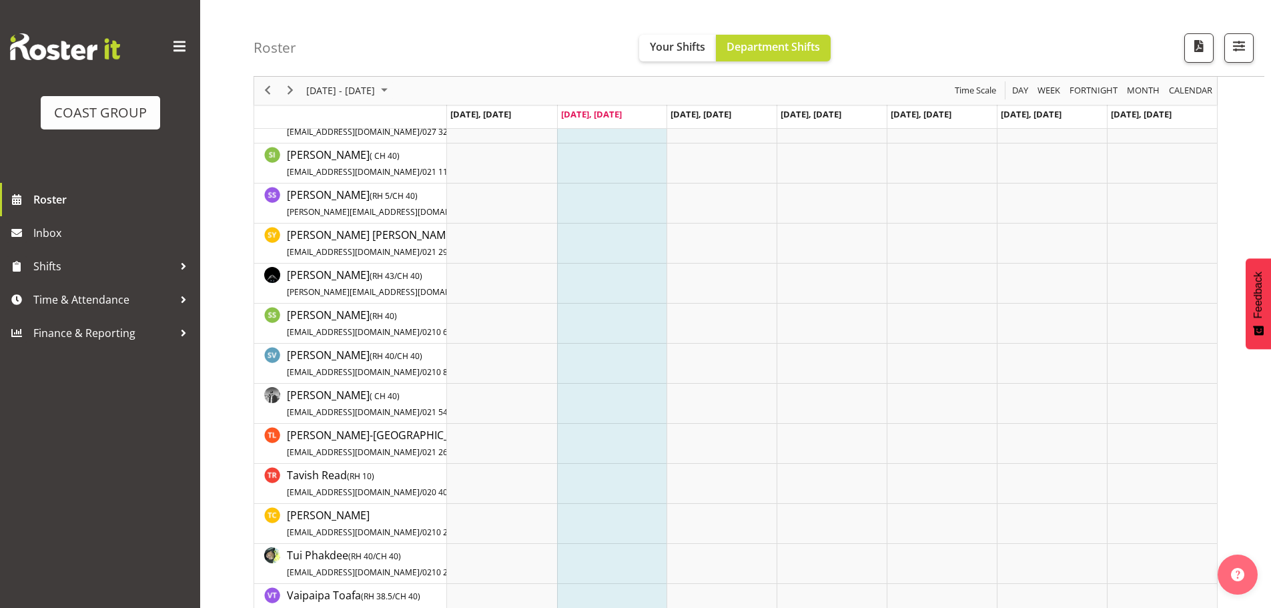
scroll to position [2936, 0]
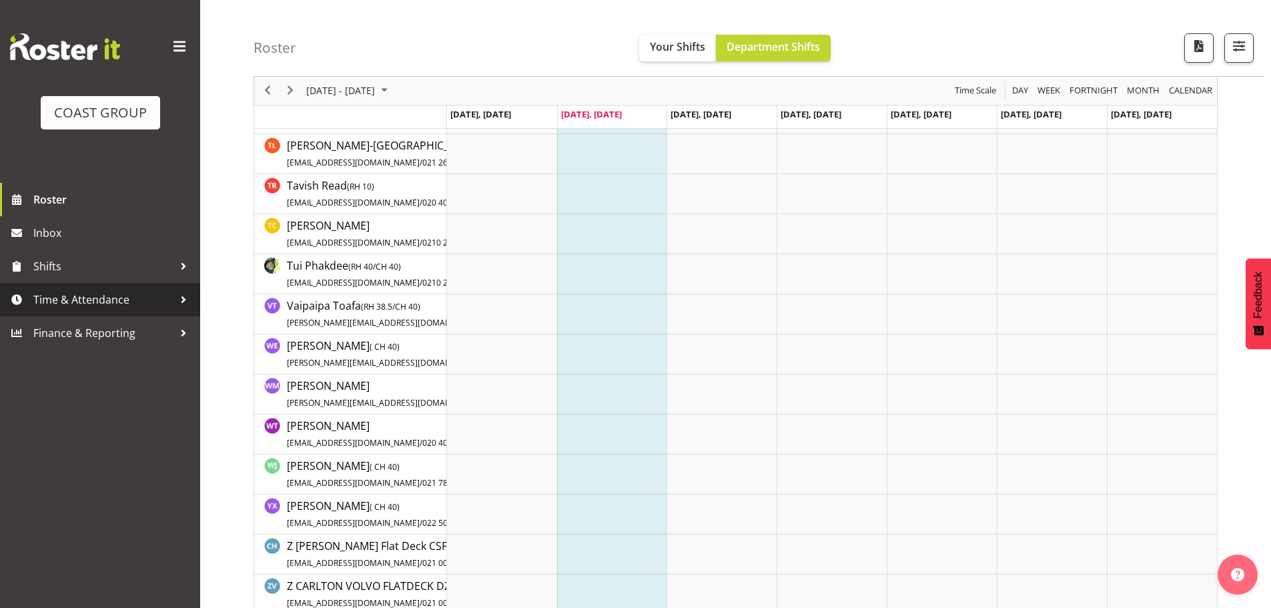
click at [70, 301] on span "Time & Attendance" at bounding box center [103, 300] width 140 height 20
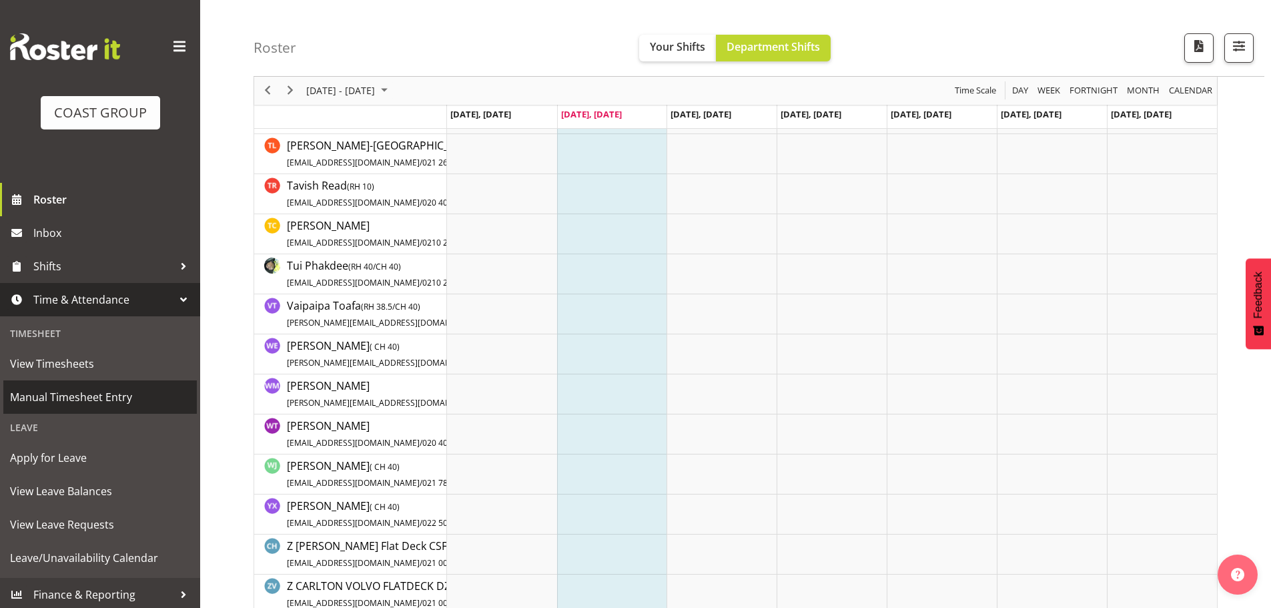
click at [62, 390] on span "Manual Timesheet Entry" at bounding box center [100, 397] width 180 height 20
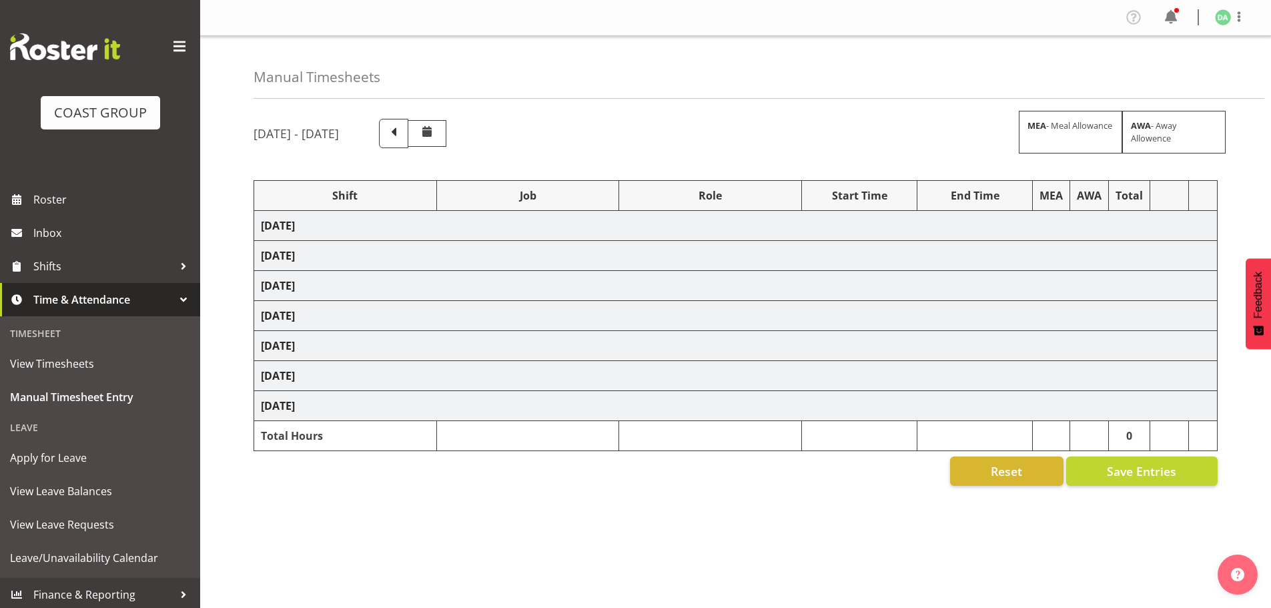
select select "69"
select select "9808"
select select "8664"
select select "9410"
select select "9013"
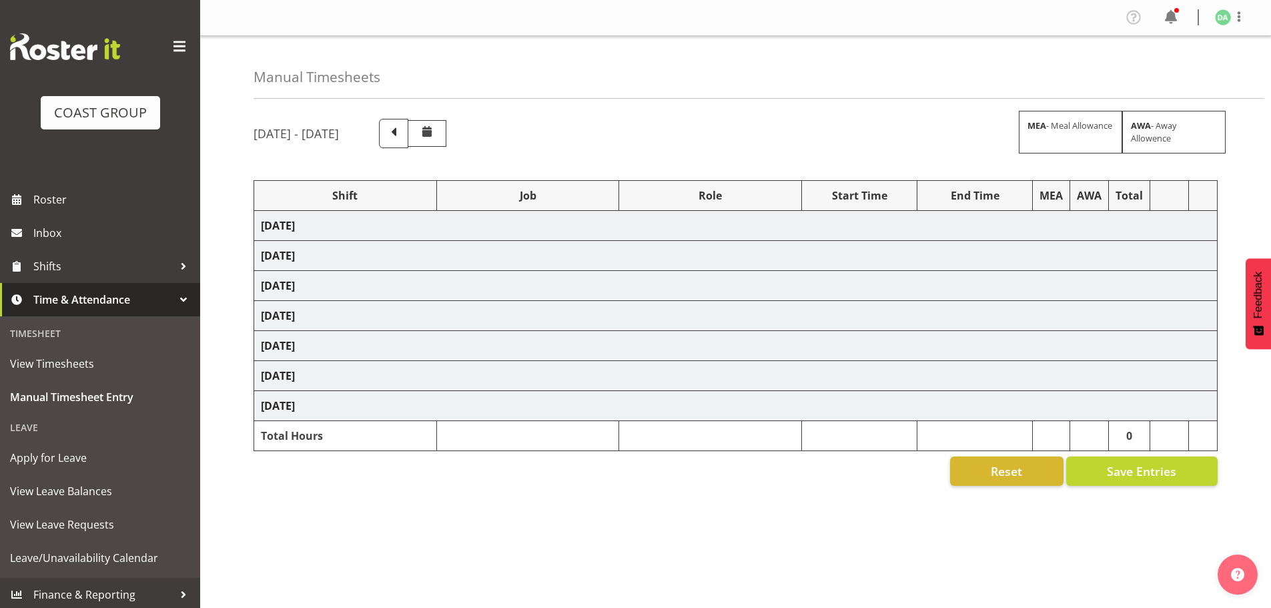
select select "69"
select select "9285"
select select "9141"
select select "69"
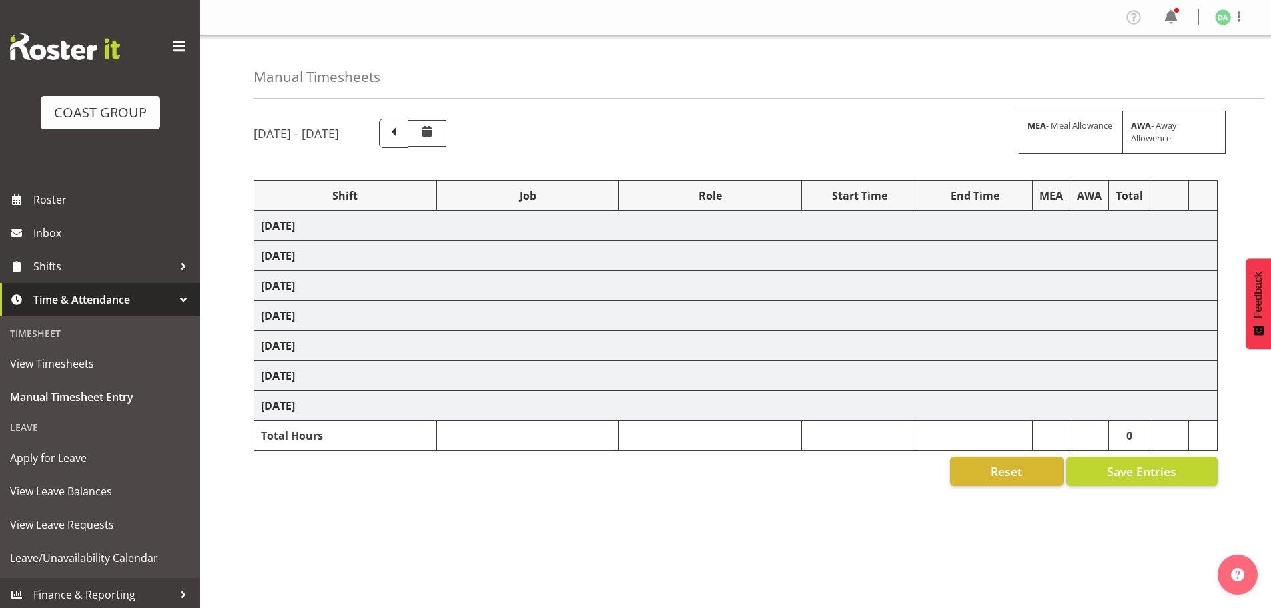
select select "10237"
select select "69"
select select "9410"
select select "8514"
select select "9032"
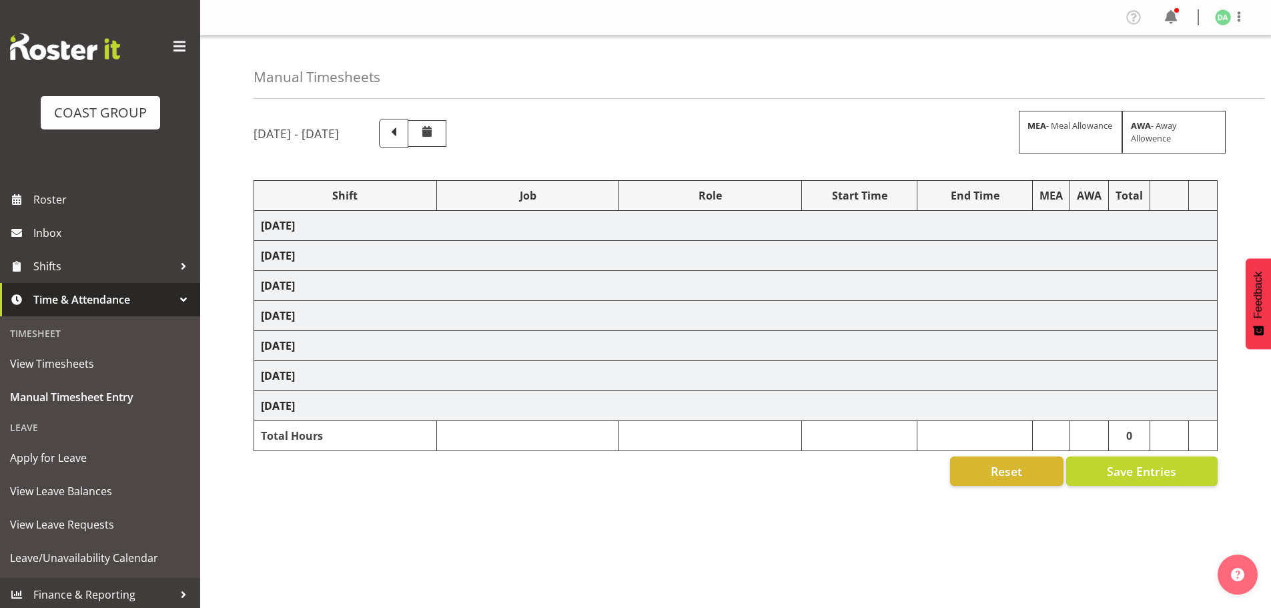
select select "10382"
select select "9410"
select select "69"
select select "9449"
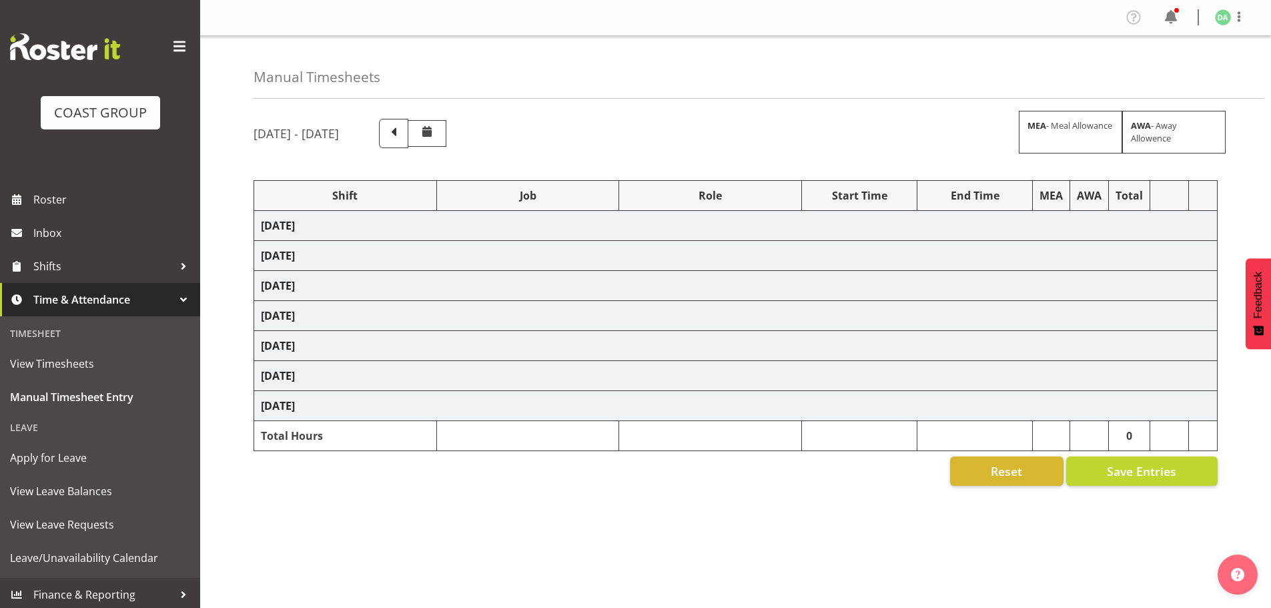
select select "3040"
select select "10200"
select select "8652"
